Goal: Participate in discussion: Engage in conversation with other users on a specific topic

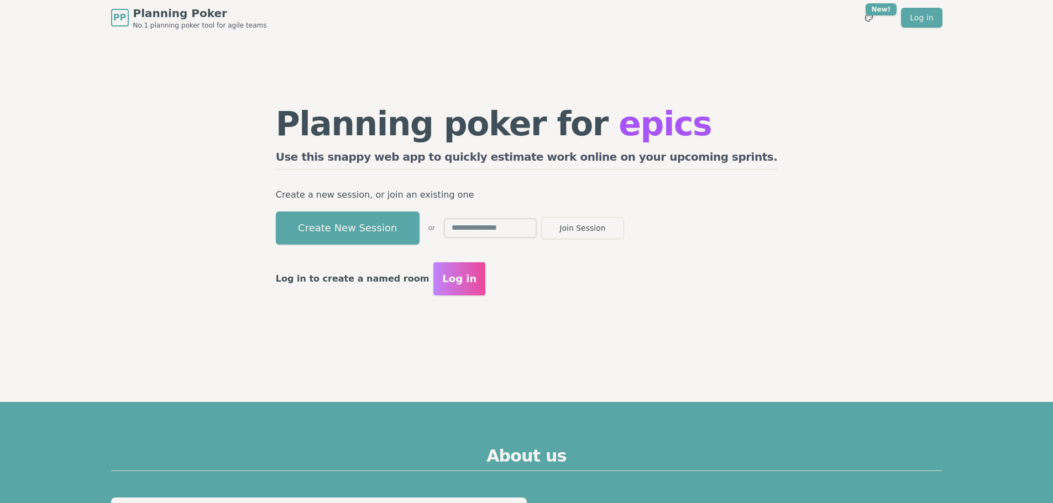
click at [521, 226] on input "text" at bounding box center [490, 228] width 93 height 20
type input "****"
click at [624, 230] on button "Join Session" at bounding box center [582, 228] width 83 height 22
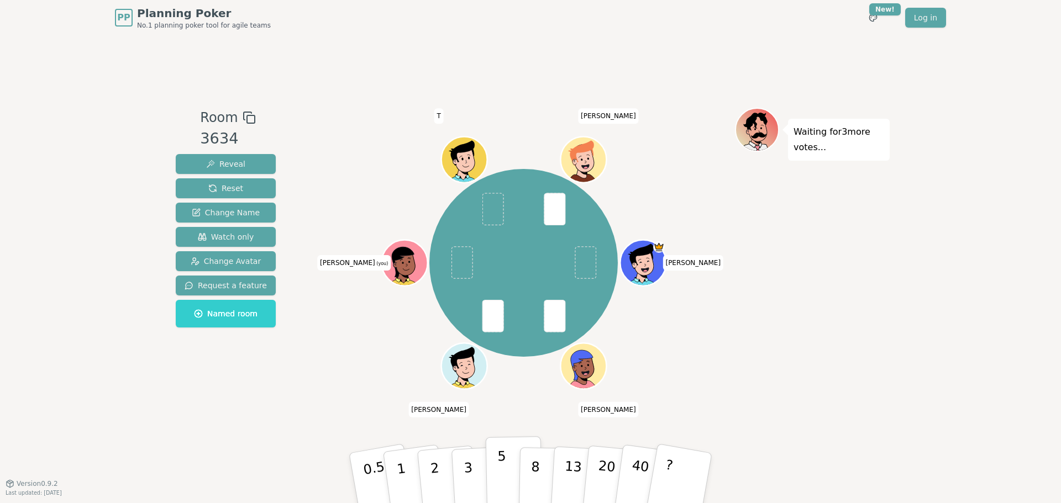
click at [501, 472] on p "5" at bounding box center [501, 479] width 9 height 60
click at [402, 478] on p "1" at bounding box center [402, 480] width 17 height 60
click at [464, 485] on button "3" at bounding box center [481, 478] width 60 height 86
click at [534, 476] on p "8" at bounding box center [534, 478] width 9 height 60
click at [503, 475] on p "5" at bounding box center [501, 479] width 9 height 60
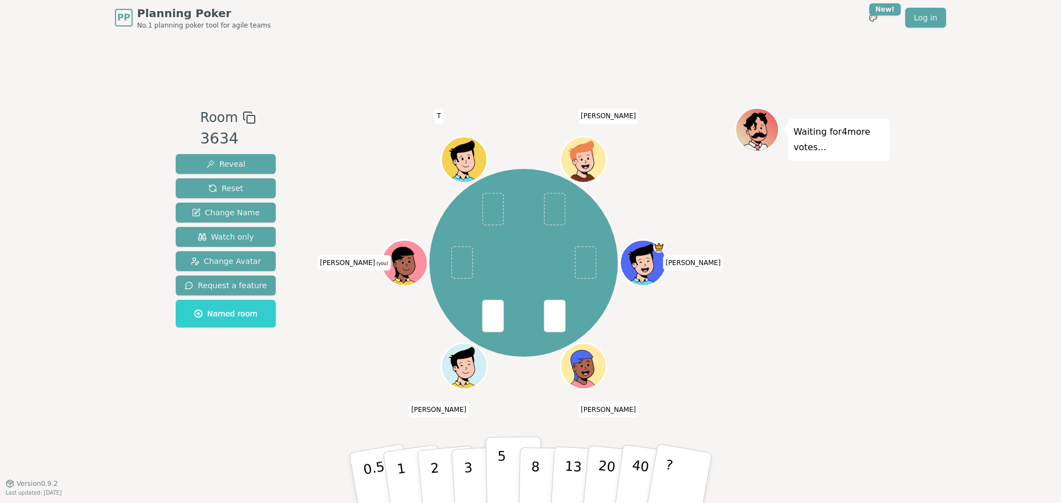
click at [500, 486] on p "5" at bounding box center [501, 479] width 9 height 60
click at [464, 475] on p "3" at bounding box center [469, 479] width 12 height 60
click at [506, 485] on button "5" at bounding box center [514, 478] width 57 height 84
click at [502, 475] on p "5" at bounding box center [501, 479] width 9 height 60
click at [498, 477] on p "5" at bounding box center [501, 479] width 9 height 60
